Goal: Information Seeking & Learning: Learn about a topic

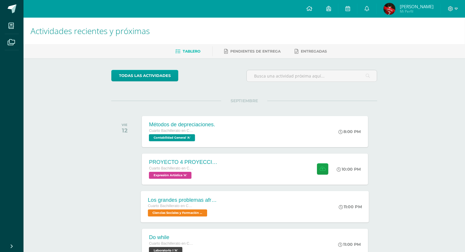
click at [192, 205] on span "Cuarto Bachillerato en CCLL con Orientación en Computación" at bounding box center [170, 206] width 45 height 4
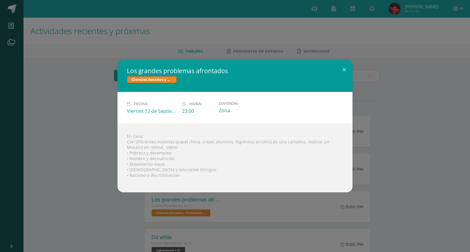
click at [197, 207] on div "Los grandes problemas afrontados Ciencias Sociales y Formación Ciudadana Fecha:…" at bounding box center [235, 126] width 470 height 252
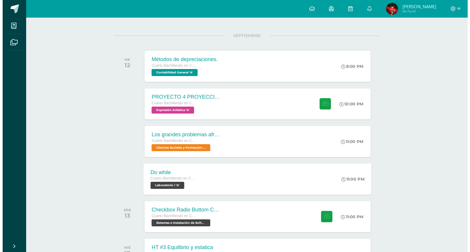
scroll to position [33, 0]
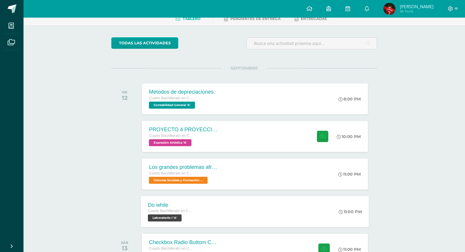
click at [194, 215] on div "Do while Cuarto Bachillerato en CCLL con Orientación en Computación Laboratorio…" at bounding box center [170, 211] width 59 height 31
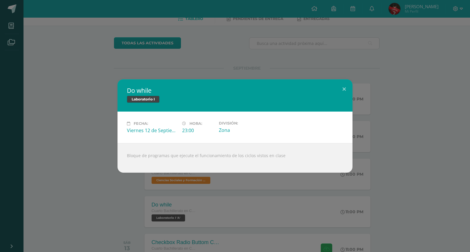
click at [113, 203] on div "Do while Laboratorio I Fecha: [DATE] Hora: 23:00 División: Zona" at bounding box center [235, 126] width 470 height 252
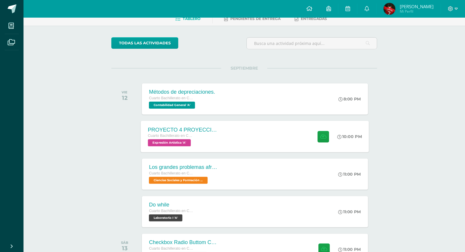
click at [171, 137] on div "Cuarto Bachillerato en CCLL con Orientación en Computación" at bounding box center [183, 136] width 71 height 6
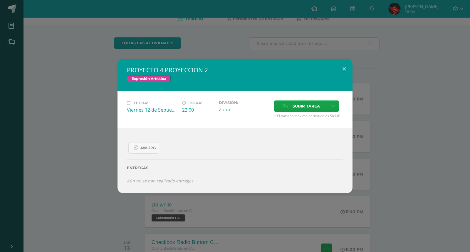
click at [102, 152] on div "PROYECTO 4 PROYECCION 2 Expresión Artística Fecha: [DATE] Hora: 22:00 División:" at bounding box center [234, 126] width 465 height 134
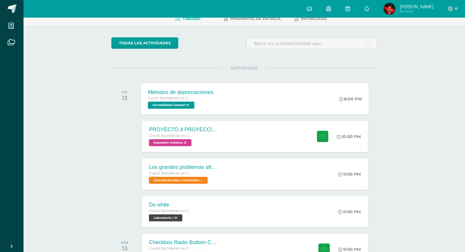
click at [206, 85] on div "Métodos de depreciaciones. Cuarto Bachillerato en CCLL con Orientación en Compu…" at bounding box center [181, 98] width 81 height 31
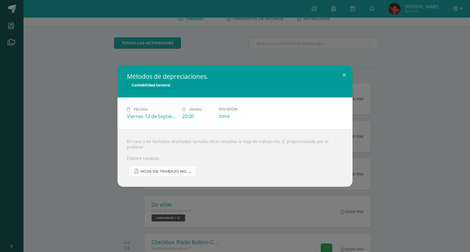
click at [157, 169] on span "Hoja de trabajo No. 2 Contabilidad.pdf" at bounding box center [166, 171] width 53 height 5
drag, startPoint x: 82, startPoint y: 102, endPoint x: 101, endPoint y: 131, distance: 34.7
click at [83, 102] on div "Métodos de depreciaciones. Contabilidad General Fecha: [DATE] Hora: 20:00 Divis…" at bounding box center [234, 126] width 465 height 122
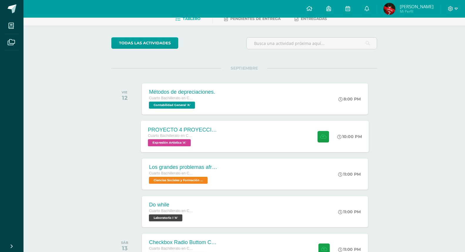
click at [207, 128] on div "PROYECTO 4 PROYECCION 2" at bounding box center [183, 130] width 71 height 6
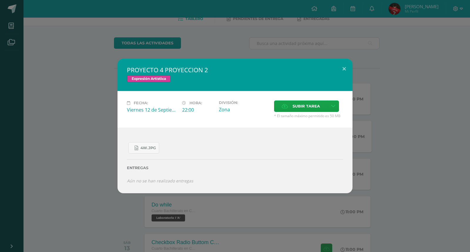
click at [147, 155] on div "Entregas" at bounding box center [235, 166] width 216 height 24
click at [148, 149] on span "4W.jpg" at bounding box center [148, 148] width 16 height 5
click at [92, 183] on div "PROYECTO 4 PROYECCION 2 Expresión Artística Fecha: [DATE] Hora: 22:00 División:" at bounding box center [234, 126] width 465 height 134
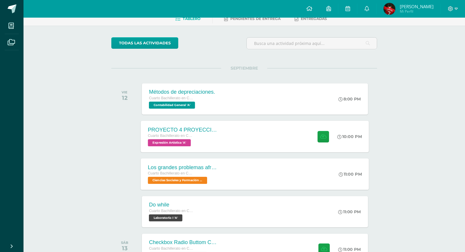
click at [177, 172] on span "Cuarto Bachillerato en CCLL con Orientación en Computación" at bounding box center [170, 173] width 45 height 4
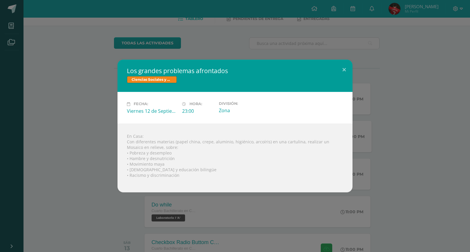
drag, startPoint x: 128, startPoint y: 152, endPoint x: 133, endPoint y: 159, distance: 8.2
click at [128, 153] on div "En Casa: Con diferentes materias (papel china, crepe, aluminio, higiénico, arco…" at bounding box center [234, 158] width 235 height 69
